Goal: Information Seeking & Learning: Learn about a topic

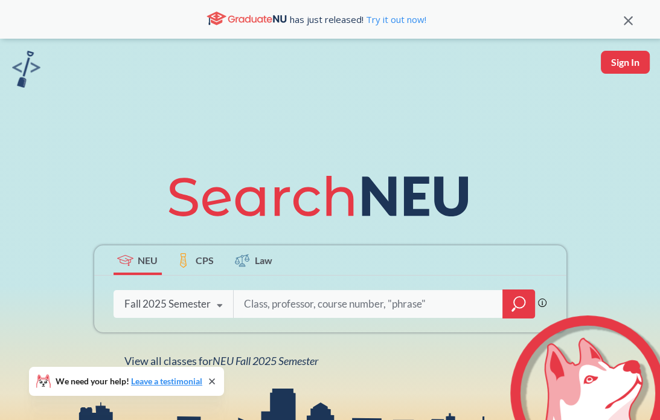
click at [263, 303] on input "search" at bounding box center [368, 303] width 251 height 25
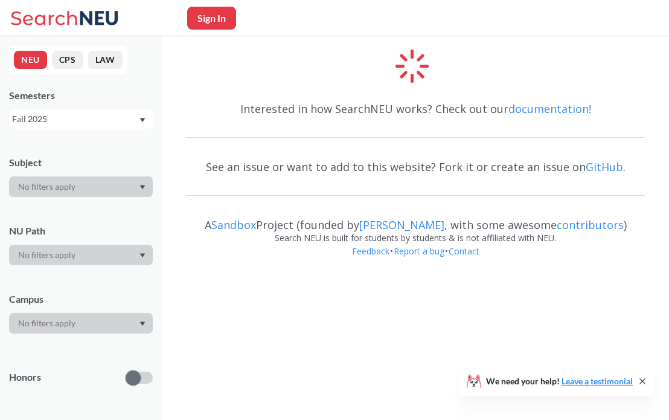
click at [112, 187] on div at bounding box center [81, 186] width 144 height 21
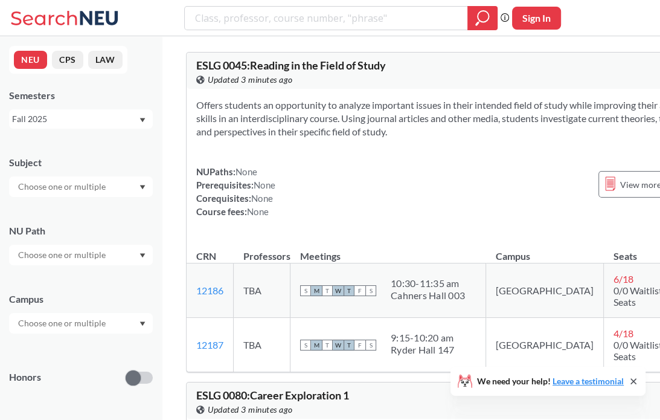
click at [123, 255] on div at bounding box center [81, 255] width 144 height 21
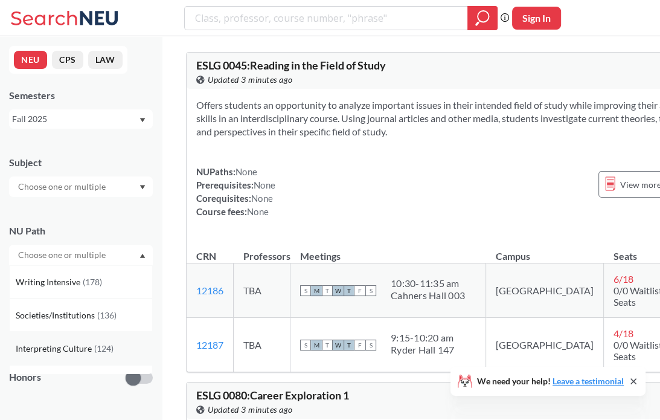
click at [98, 335] on div "Interpreting Culture ( 124 )" at bounding box center [81, 348] width 144 height 33
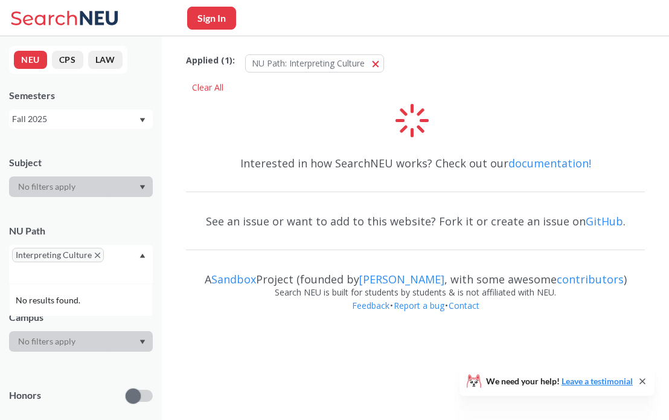
click at [107, 276] on div "Interpreting Culture" at bounding box center [81, 264] width 144 height 39
click at [114, 260] on div "Interpreting Culture" at bounding box center [81, 264] width 144 height 39
click at [140, 258] on icon "Dropdown arrow" at bounding box center [142, 255] width 6 height 5
click at [140, 255] on icon "Dropdown arrow" at bounding box center [142, 255] width 6 height 5
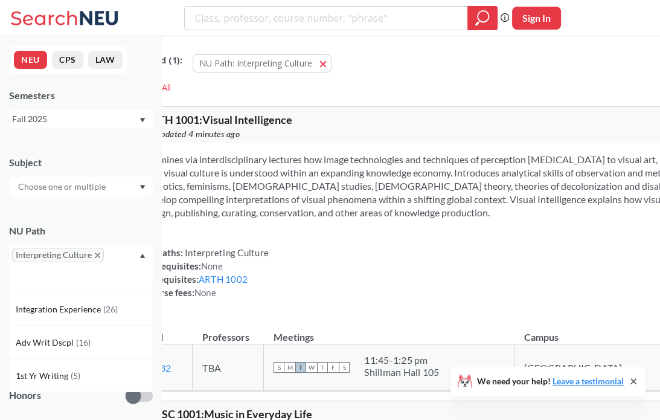
click at [106, 257] on div "Interpreting Culture" at bounding box center [81, 264] width 144 height 39
click at [101, 260] on div "Interpreting Culture" at bounding box center [81, 264] width 144 height 39
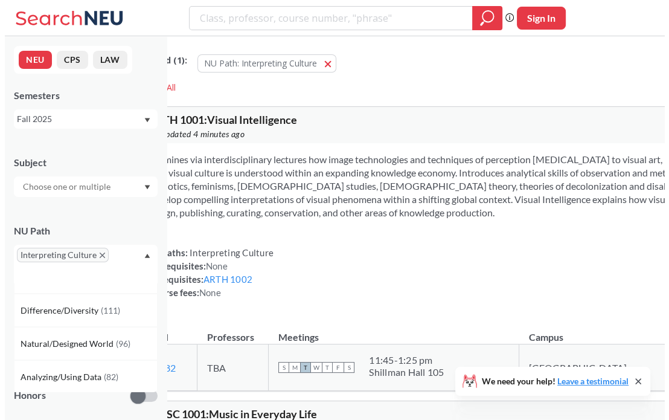
scroll to position [91, 0]
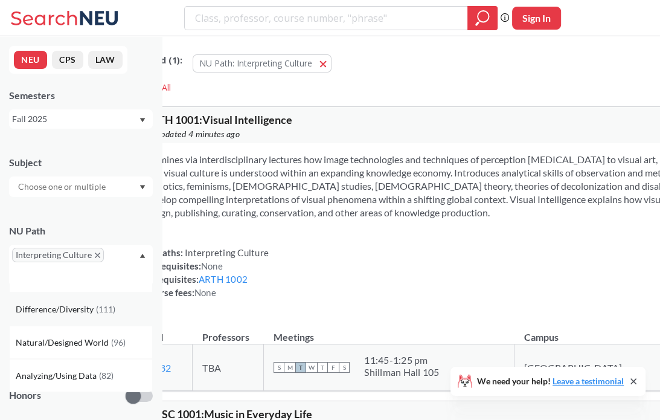
click at [92, 309] on span "Difference/Diversity" at bounding box center [56, 309] width 80 height 13
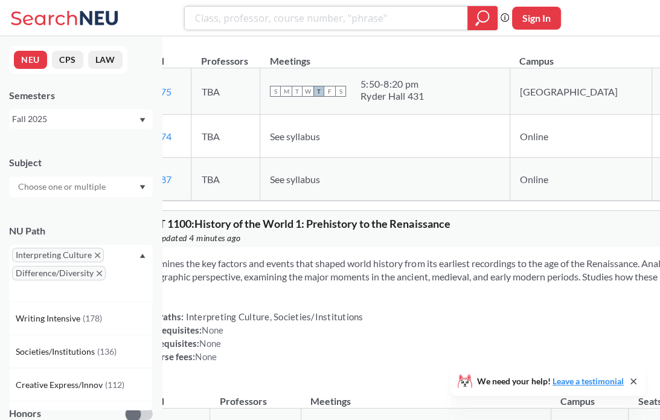
scroll to position [1162, 0]
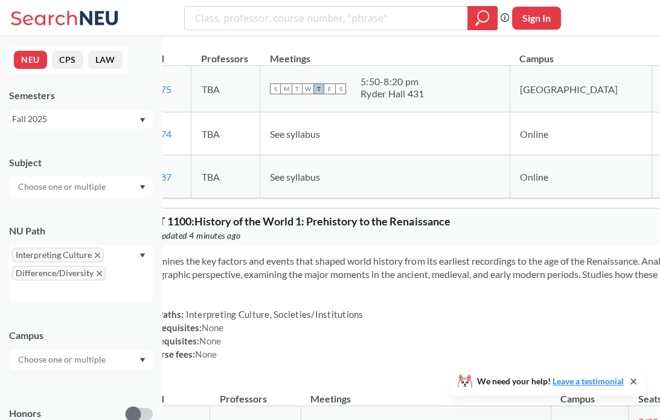
drag, startPoint x: 415, startPoint y: 138, endPoint x: 240, endPoint y: 142, distance: 175.1
copy span "Difference/Diversity, Interpreting Culture"
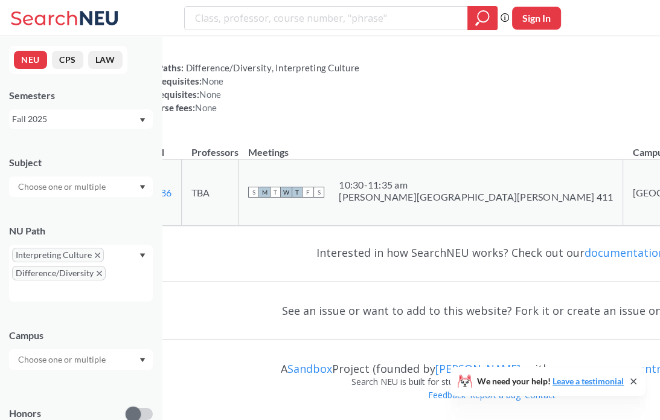
scroll to position [1091, 0]
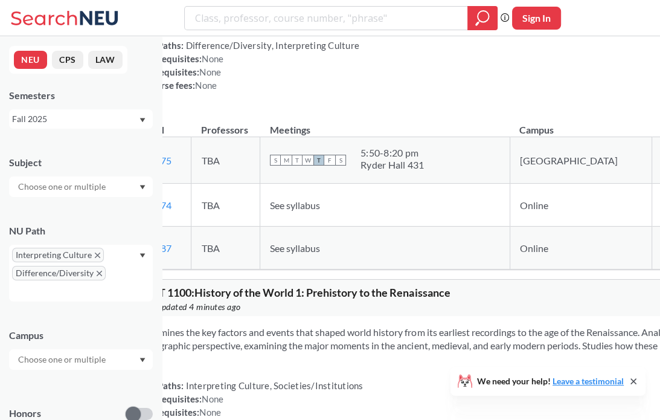
click at [418, 111] on div "Introduces psychological, sociological, and communication theories as they appl…" at bounding box center [492, 30] width 714 height 162
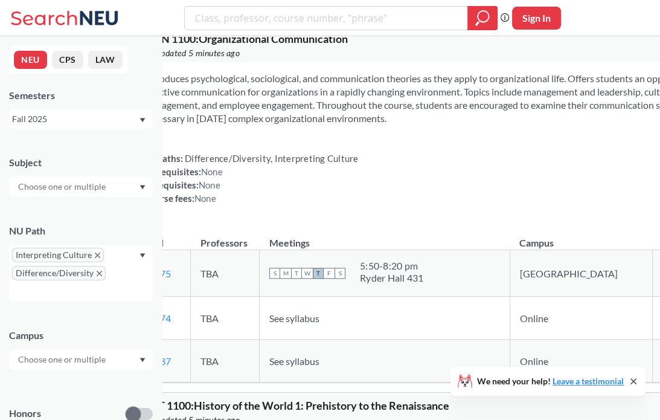
drag, startPoint x: 650, startPoint y: 201, endPoint x: 368, endPoint y: 79, distance: 307.2
click at [348, 45] on span "CMN 1100 : Organizational Communication" at bounding box center [246, 38] width 204 height 13
click at [359, 164] on span "Difference/Diversity, Interpreting Culture" at bounding box center [271, 158] width 176 height 11
click at [440, 205] on div "NUPaths: Difference/Diversity, Interpreting Culture Prerequisites: None Corequi…" at bounding box center [492, 178] width 696 height 53
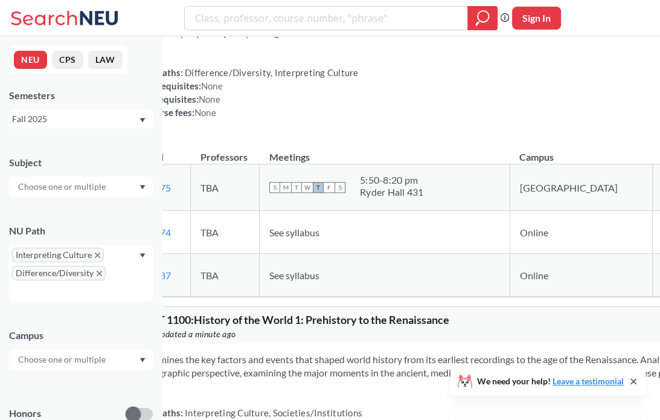
scroll to position [3015, 0]
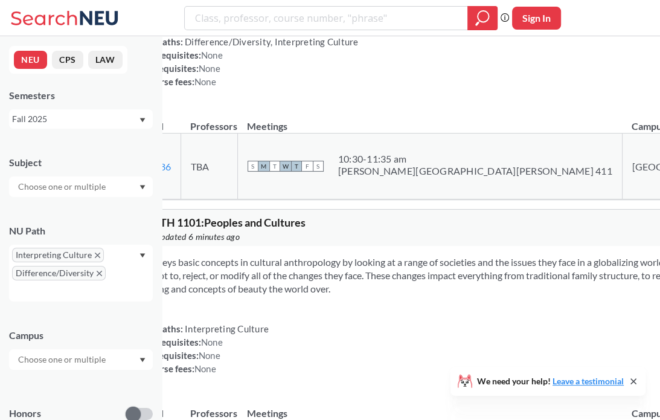
click at [353, 47] on span "Difference/Diversity, Interpreting Culture" at bounding box center [271, 41] width 176 height 11
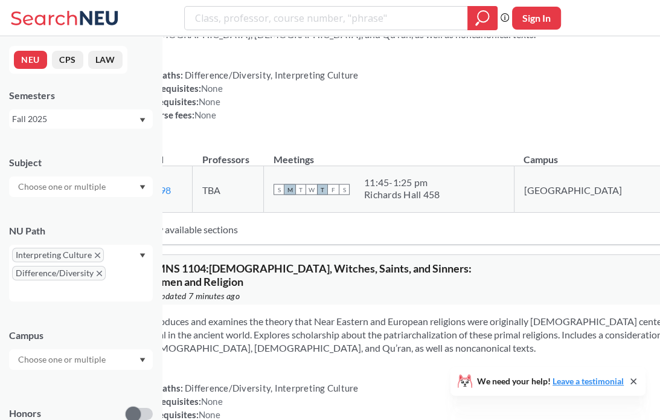
scroll to position [4872, 0]
drag, startPoint x: 464, startPoint y: 197, endPoint x: 432, endPoint y: 87, distance: 114.9
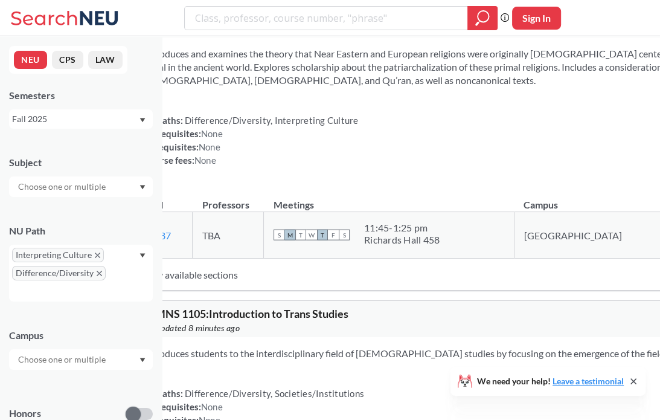
scroll to position [5140, 0]
click at [348, 34] on div "View this course on Banner. Updated 8 minutes ago" at bounding box center [318, 27] width 348 height 13
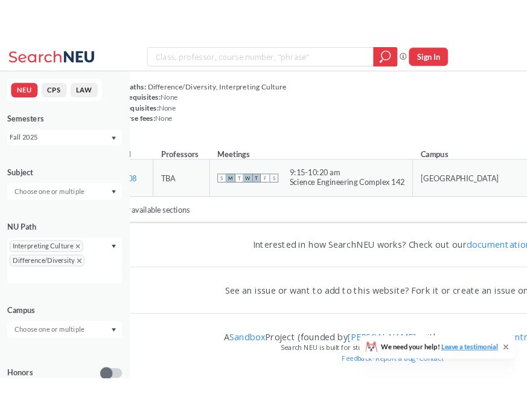
scroll to position [9523, 0]
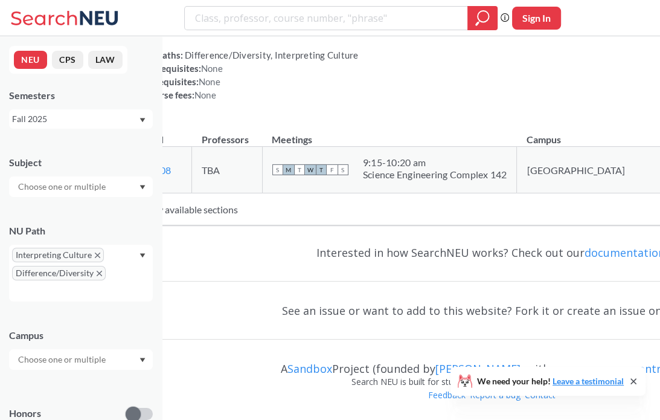
click at [398, 121] on div "Seeks to provide an understanding of the constituent characteristics that origi…" at bounding box center [492, 40] width 716 height 162
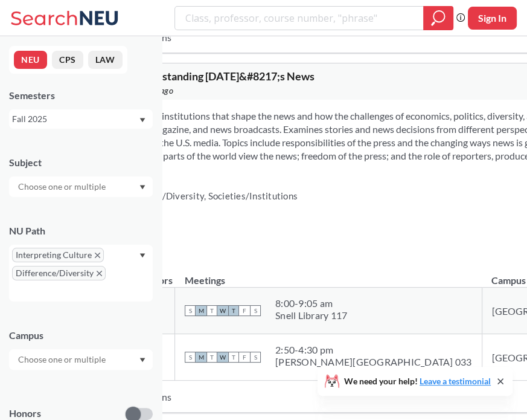
scroll to position [9448, 0]
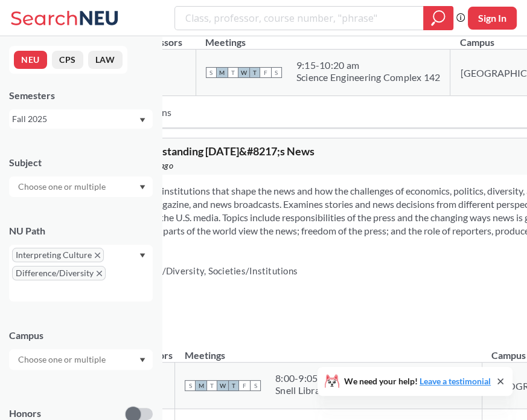
click at [97, 255] on icon "X to remove pill" at bounding box center [97, 254] width 5 height 5
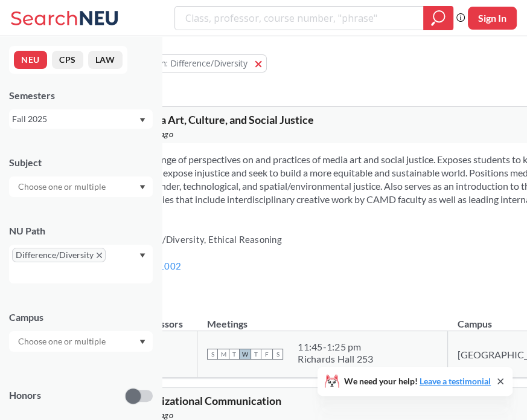
click at [97, 255] on icon "X to remove pill" at bounding box center [99, 254] width 5 height 5
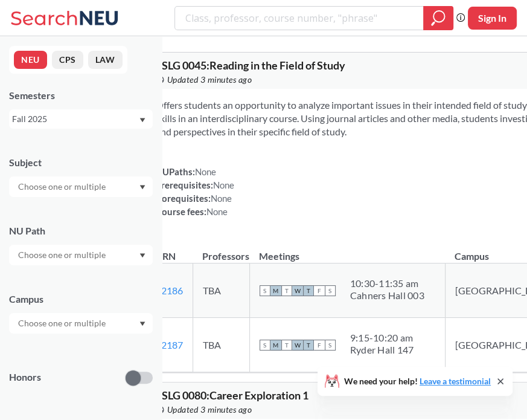
click at [117, 189] on div at bounding box center [81, 186] width 144 height 21
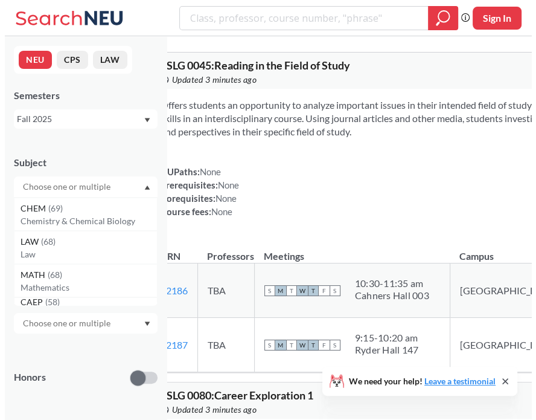
scroll to position [100, 0]
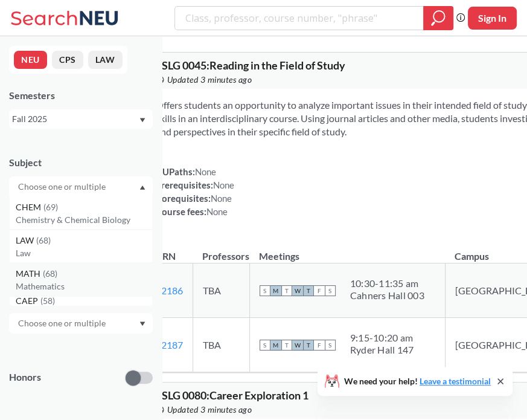
click at [97, 272] on div "MATH ( 68 )" at bounding box center [84, 273] width 136 height 13
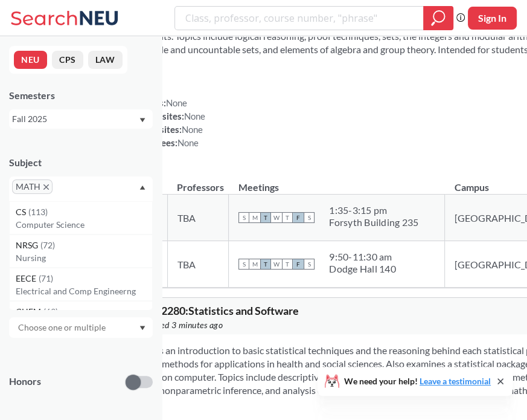
scroll to position [4348, 0]
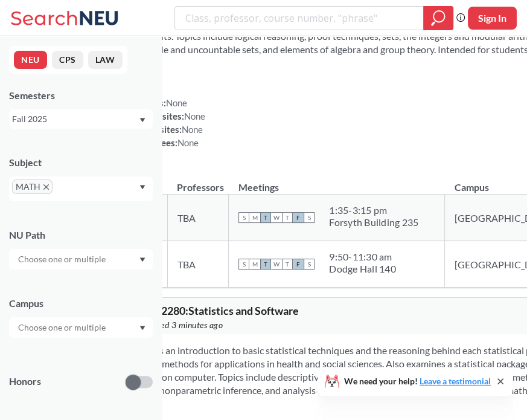
drag, startPoint x: 328, startPoint y: 258, endPoint x: 280, endPoint y: 289, distance: 57.0
click at [280, 344] on section "Provides an introduction to basic statistical techniques and the reasoning behi…" at bounding box center [426, 370] width 598 height 53
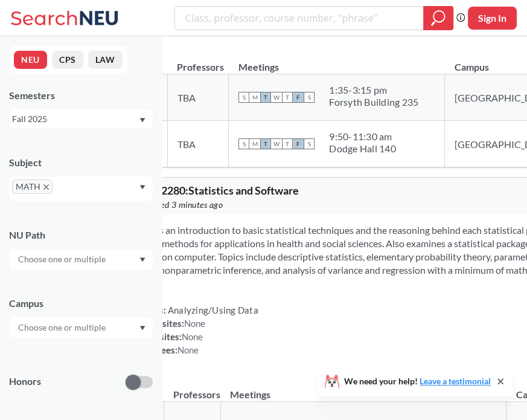
scroll to position [4464, 0]
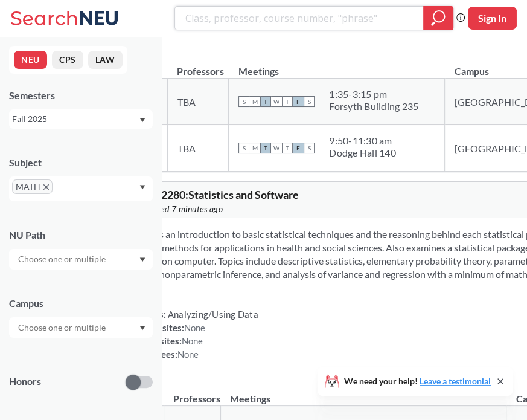
click at [298, 19] on input "search" at bounding box center [299, 18] width 230 height 21
type input "e"
type input "ENGW3302"
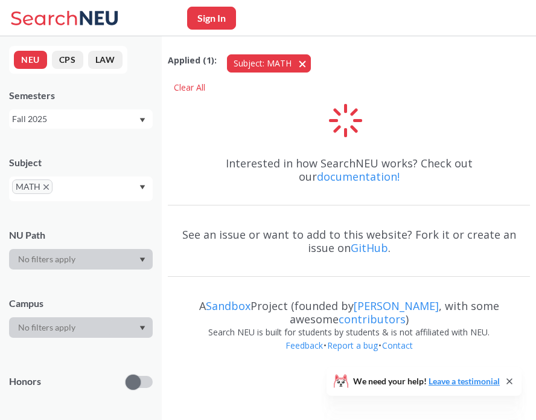
click at [296, 64] on button "Subject: MATH MATH" at bounding box center [269, 63] width 84 height 18
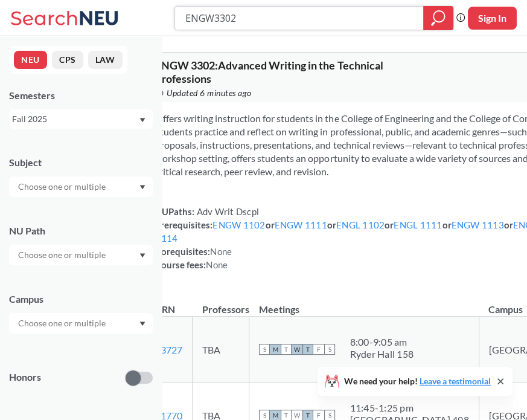
click at [212, 13] on input "ENGW3302" at bounding box center [299, 18] width 230 height 21
click at [103, 188] on input "text" at bounding box center [62, 186] width 101 height 14
click at [434, 13] on icon "magnifying glass" at bounding box center [439, 16] width 11 height 11
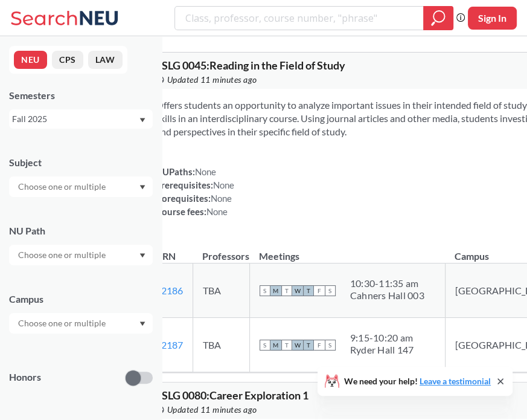
click at [107, 190] on input "text" at bounding box center [62, 186] width 101 height 14
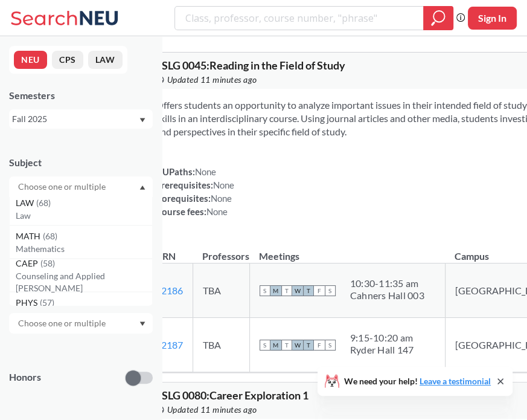
scroll to position [139, 0]
click at [92, 237] on div "MATH ( 68 )" at bounding box center [84, 234] width 136 height 13
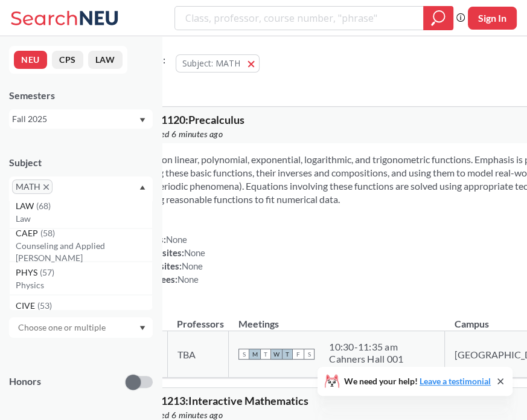
scroll to position [58, 0]
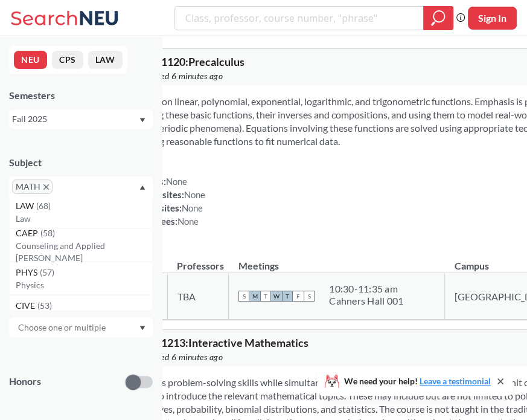
click at [140, 182] on div "MATH" at bounding box center [81, 188] width 144 height 25
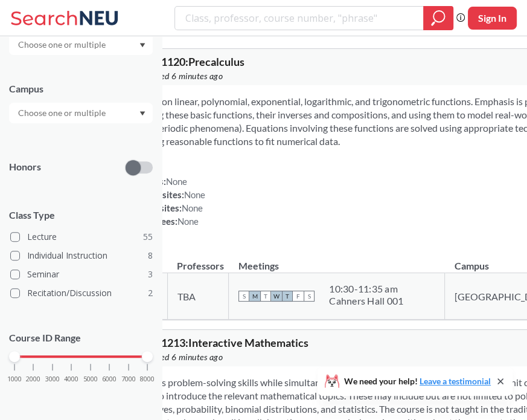
scroll to position [215, 0]
drag, startPoint x: 14, startPoint y: 354, endPoint x: 54, endPoint y: 358, distance: 39.4
click at [54, 358] on div at bounding box center [52, 355] width 11 height 11
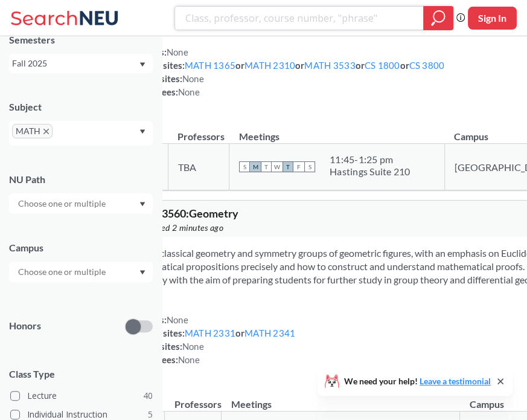
scroll to position [56, 0]
click at [44, 133] on icon "X to remove pill" at bounding box center [45, 131] width 5 height 5
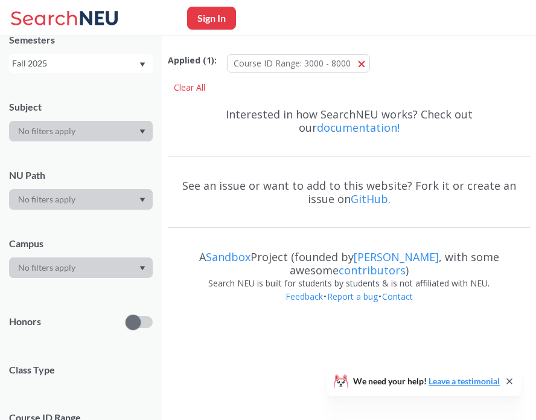
click at [80, 135] on div at bounding box center [81, 131] width 144 height 21
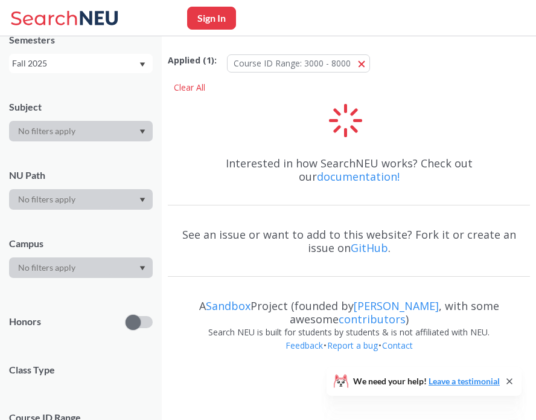
click at [140, 132] on icon "Dropdown arrow" at bounding box center [142, 131] width 6 height 5
click at [99, 127] on div at bounding box center [81, 131] width 144 height 21
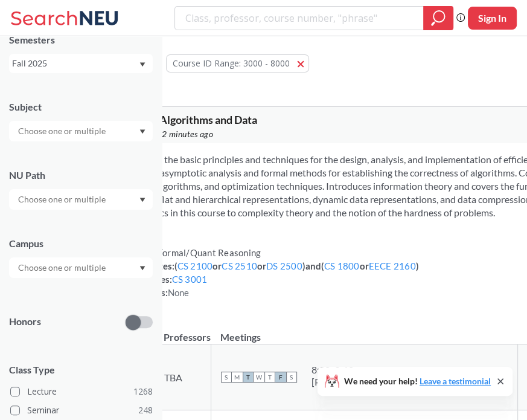
click at [129, 123] on div at bounding box center [81, 131] width 144 height 21
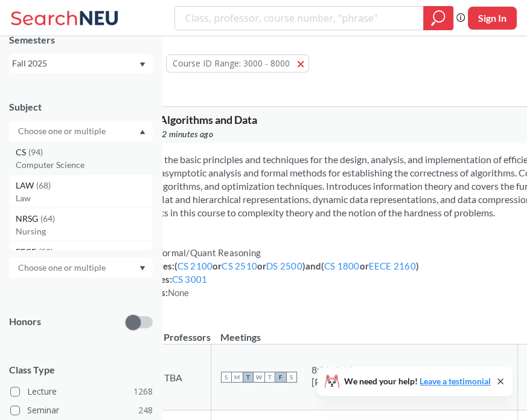
click at [72, 159] on p "Computer Science" at bounding box center [84, 165] width 136 height 12
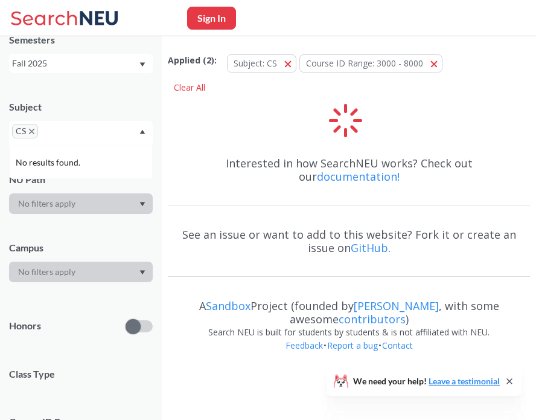
click at [116, 131] on div "CS" at bounding box center [81, 133] width 144 height 25
click at [138, 130] on div "CS" at bounding box center [81, 133] width 144 height 25
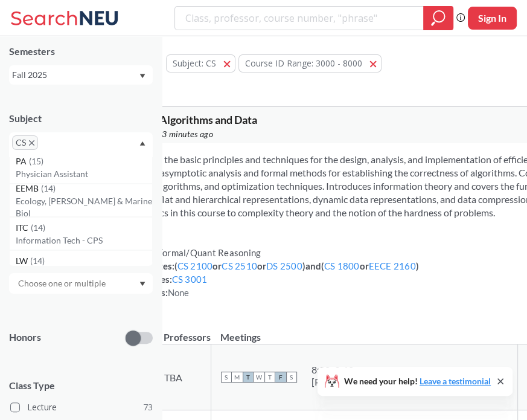
scroll to position [1246, 0]
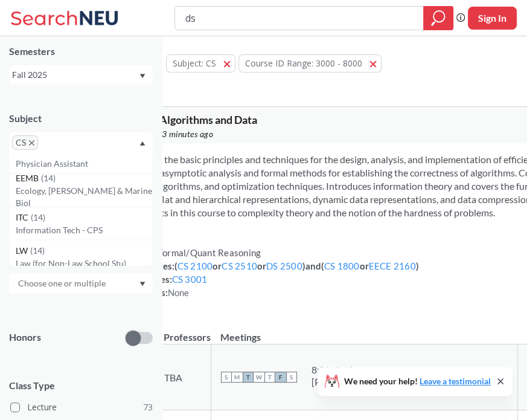
type input "ds"
click at [71, 137] on div "CS" at bounding box center [81, 144] width 144 height 25
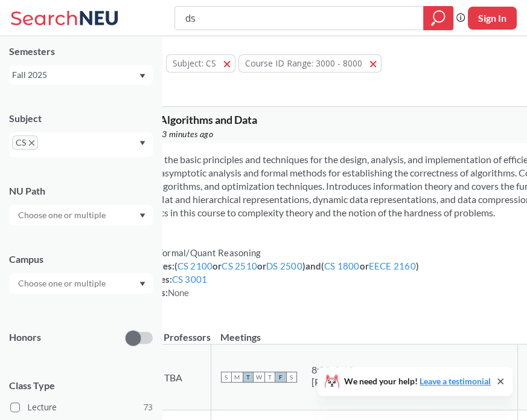
scroll to position [0, 0]
click at [103, 135] on div "CS" at bounding box center [81, 144] width 144 height 25
click at [238, 16] on input "ds" at bounding box center [299, 18] width 230 height 21
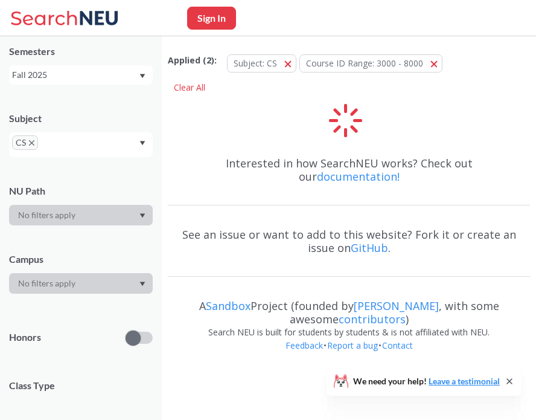
click at [31, 147] on span "CS" at bounding box center [25, 142] width 26 height 14
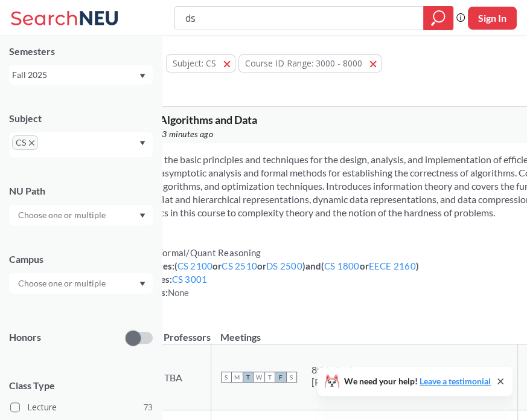
click at [31, 147] on span "CS" at bounding box center [25, 142] width 26 height 14
click at [33, 143] on icon "X to remove pill" at bounding box center [31, 142] width 5 height 5
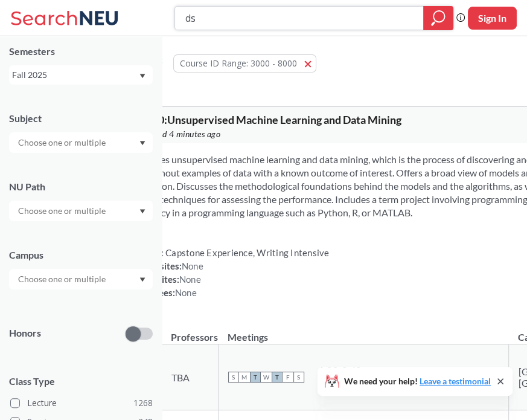
click at [244, 15] on input "ds" at bounding box center [299, 18] width 230 height 21
type input "d"
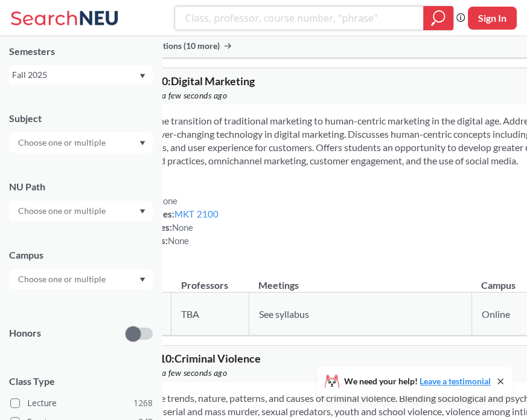
scroll to position [4227, 0]
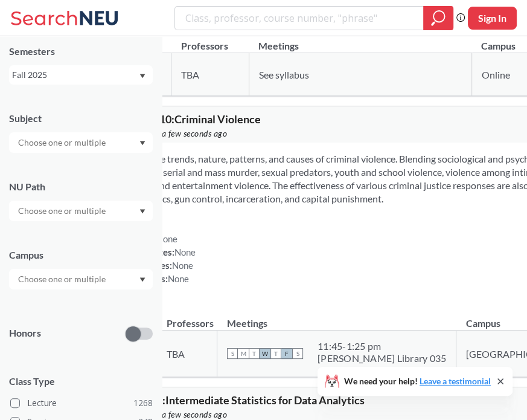
click at [114, 135] on div at bounding box center [81, 142] width 144 height 21
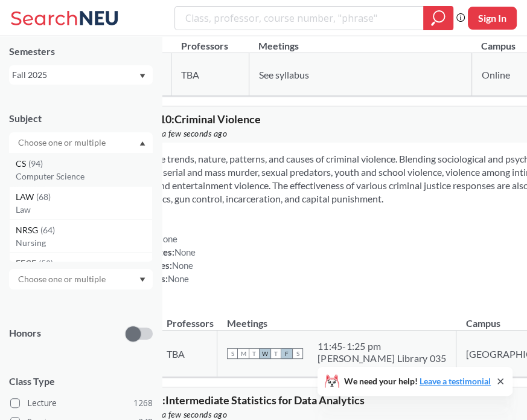
click at [88, 166] on div "CS ( 94 )" at bounding box center [84, 163] width 136 height 13
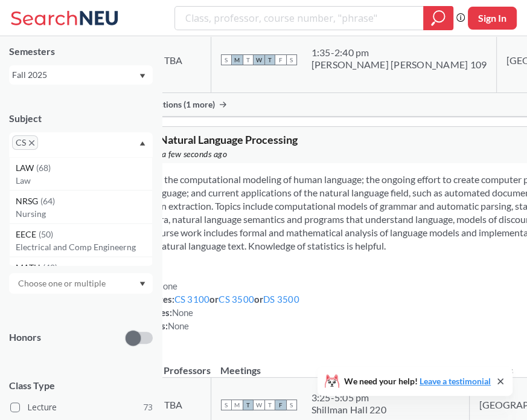
scroll to position [4560, 0]
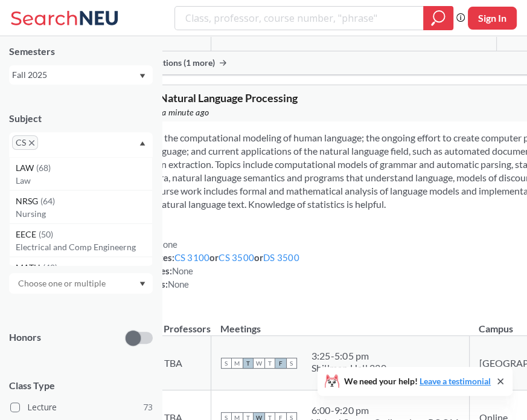
click at [33, 140] on icon "X to remove pill" at bounding box center [31, 142] width 5 height 5
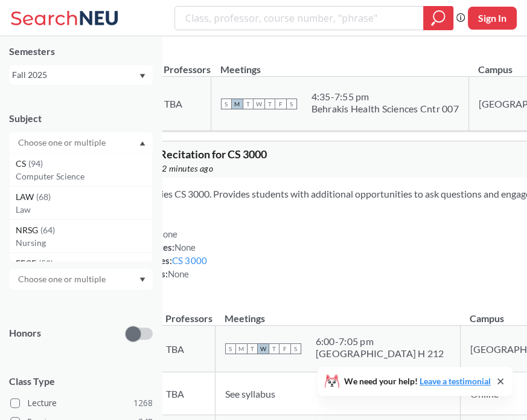
scroll to position [4560, 0]
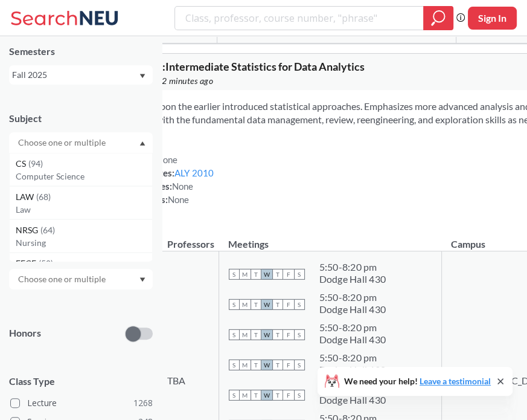
click at [67, 143] on input "text" at bounding box center [62, 142] width 101 height 14
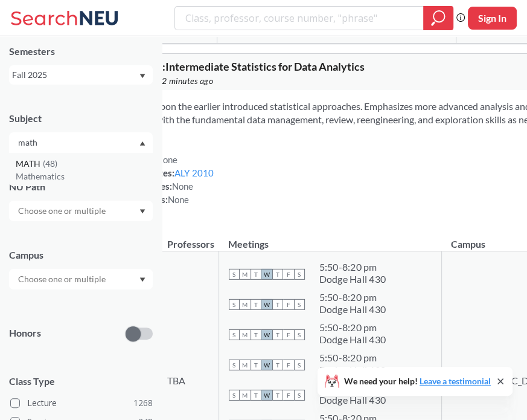
type input "math"
click at [95, 163] on div "MATH ( 48 )" at bounding box center [84, 163] width 136 height 13
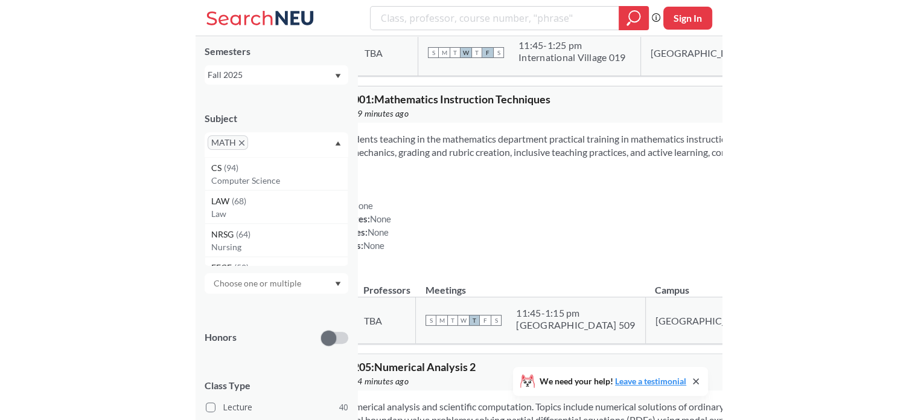
scroll to position [8845, 0]
